Goal: Navigation & Orientation: Find specific page/section

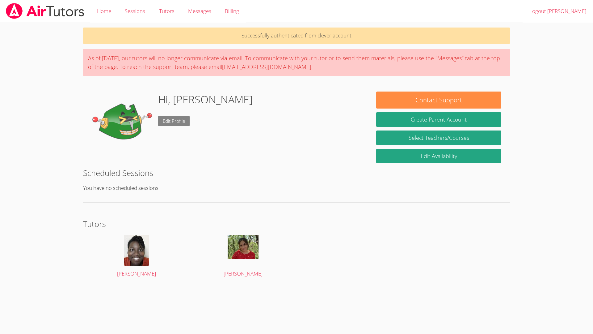
click at [166, 118] on link "Edit Profile" at bounding box center [174, 121] width 32 height 10
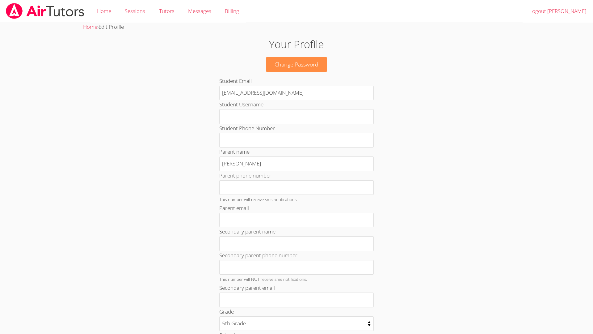
click at [166, 118] on div "Your Profile Change Password Student Email [EMAIL_ADDRESS][DOMAIN_NAME] Student…" at bounding box center [297, 263] width 320 height 454
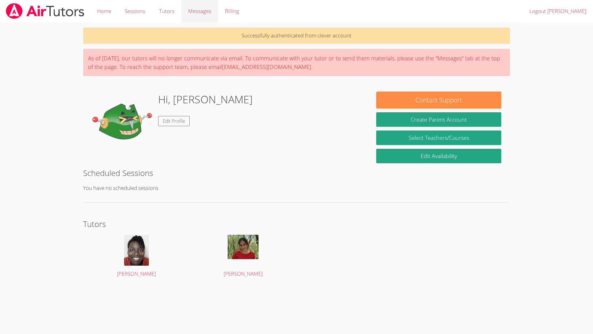
click at [206, 13] on span "Messages" at bounding box center [199, 10] width 23 height 7
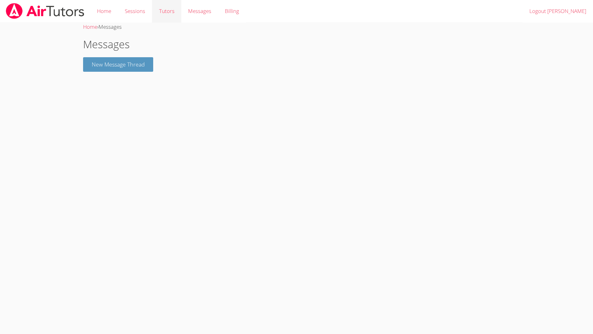
click at [170, 14] on link "Tutors" at bounding box center [166, 11] width 29 height 23
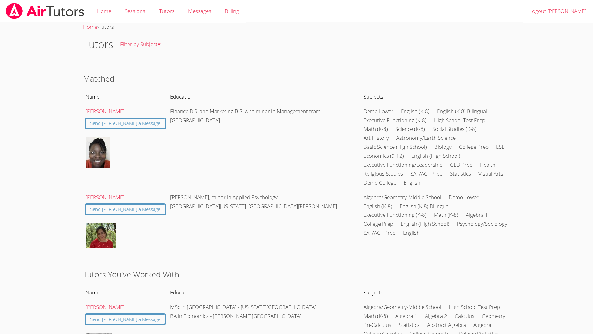
click at [99, 106] on td "[PERSON_NAME] Send [PERSON_NAME] a Message" at bounding box center [125, 147] width 85 height 86
click at [96, 2] on link "Home" at bounding box center [104, 11] width 28 height 23
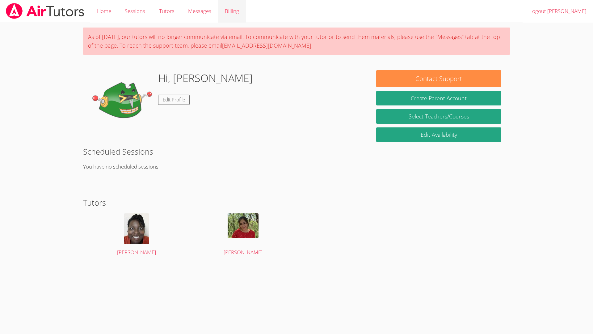
click at [240, 6] on link "Billing" at bounding box center [232, 11] width 28 height 23
